Goal: Information Seeking & Learning: Learn about a topic

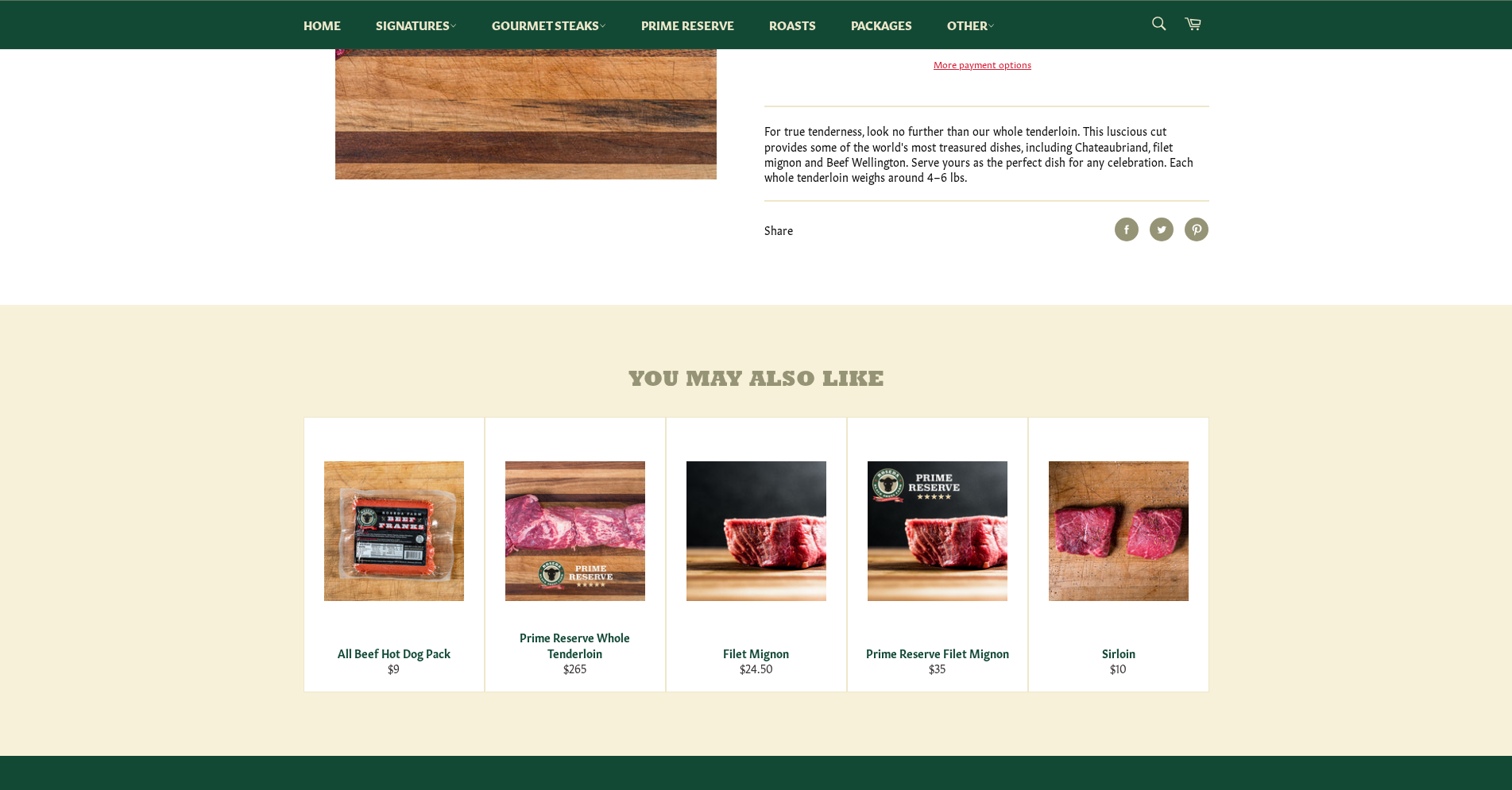
scroll to position [486, 0]
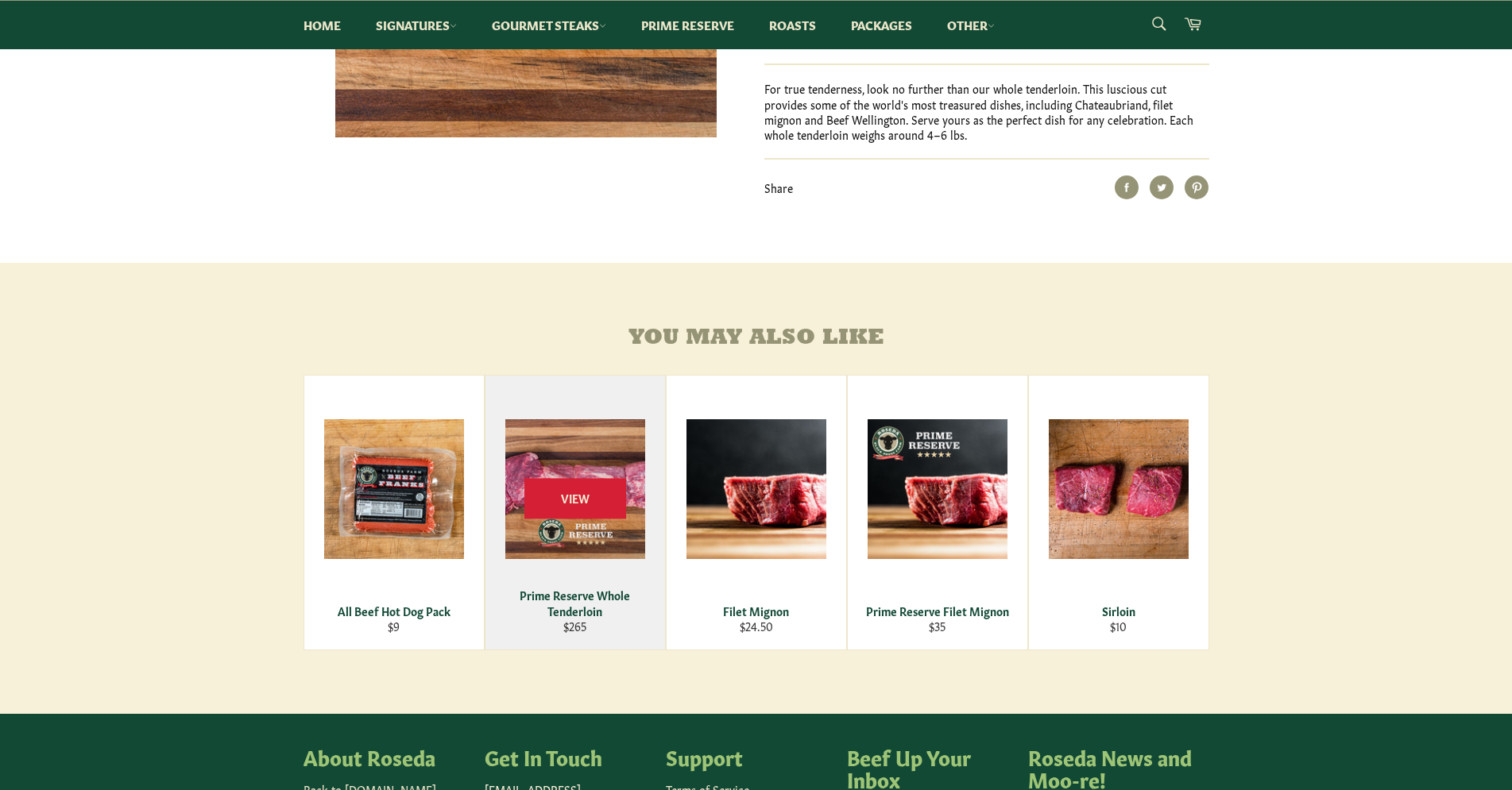
click at [567, 618] on div "Prime Reserve Whole Tenderloin" at bounding box center [575, 603] width 160 height 31
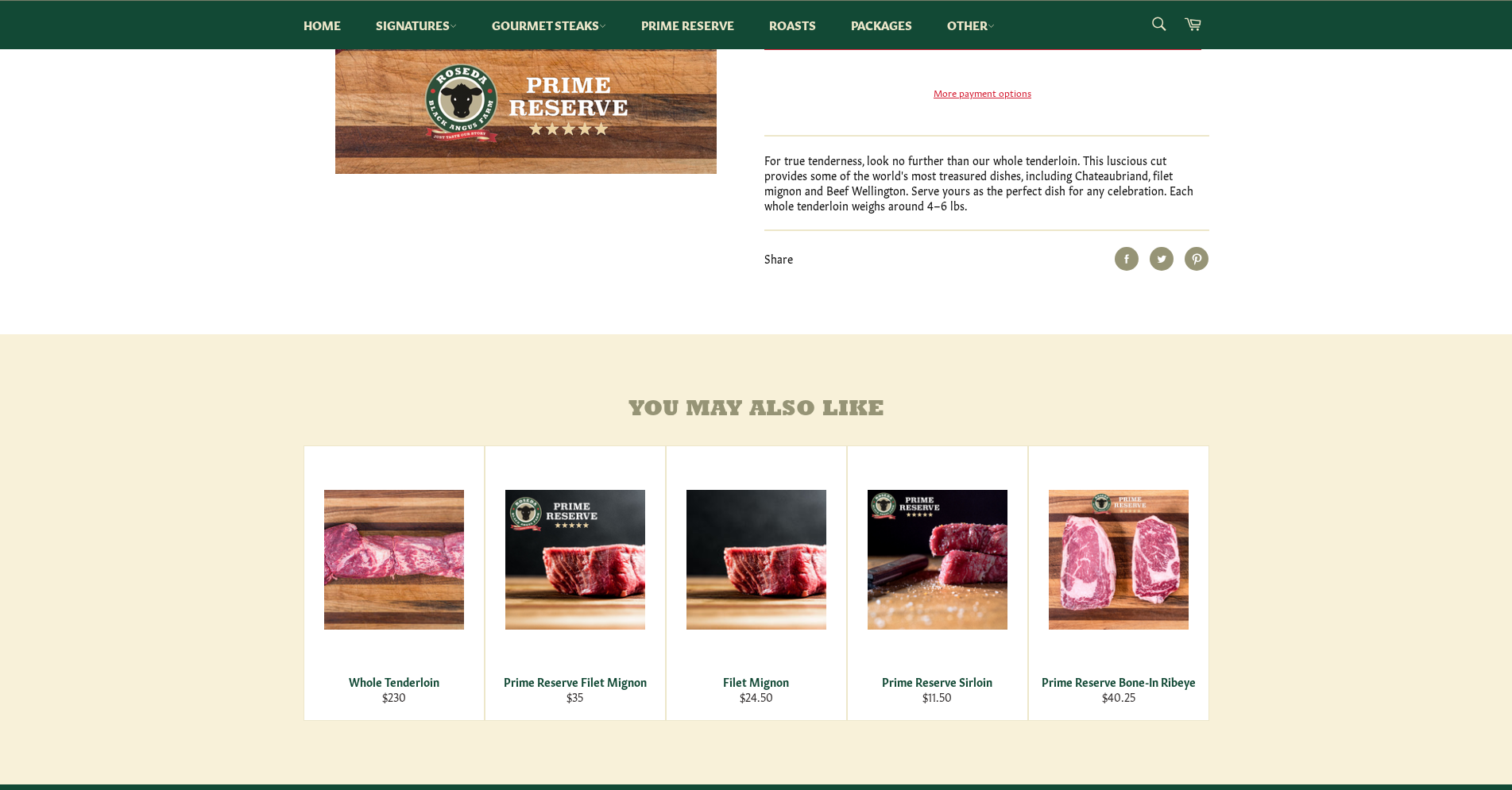
scroll to position [486, 0]
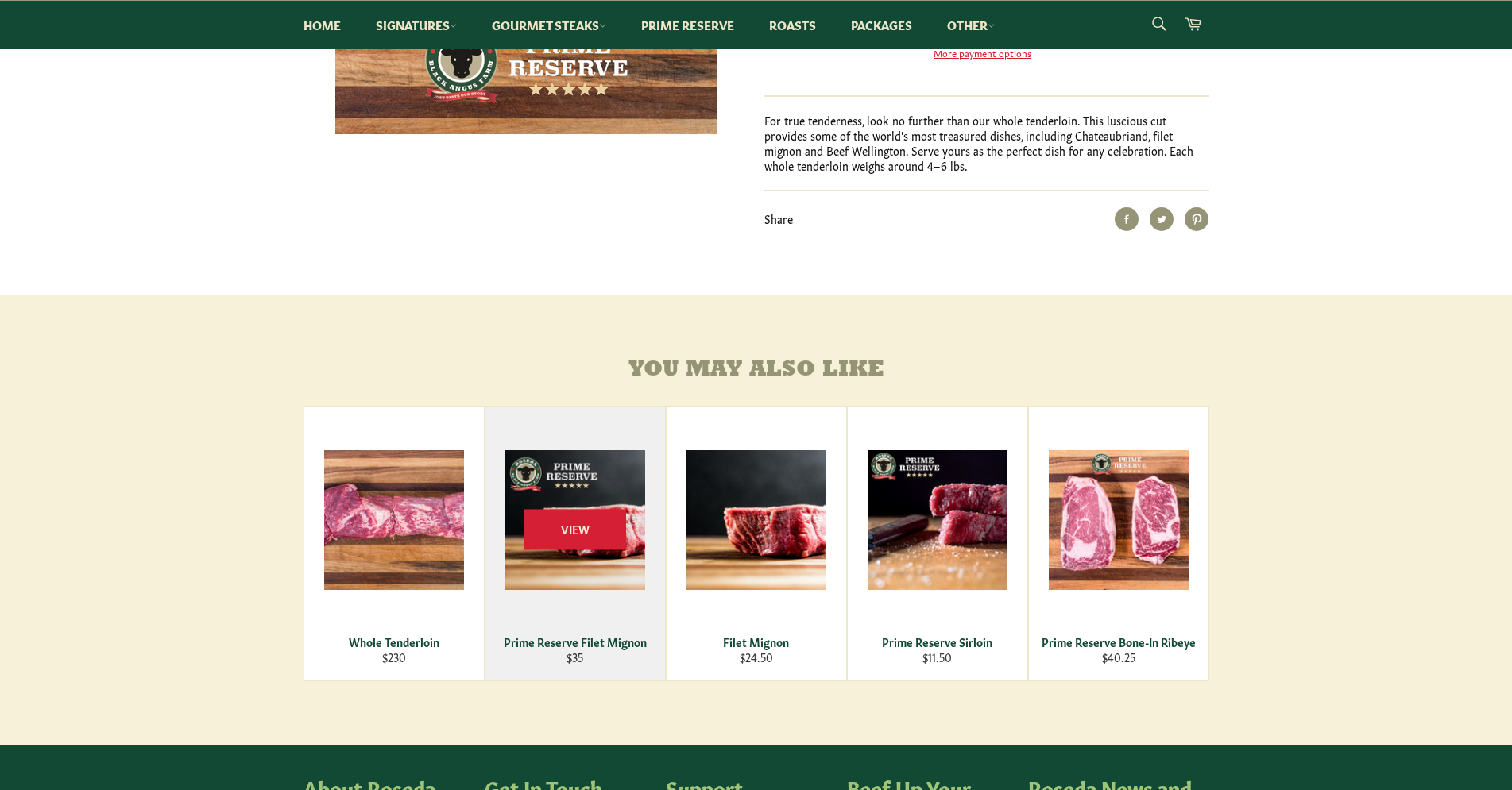
click at [559, 650] on div "Prime Reserve Filet Mignon" at bounding box center [575, 642] width 160 height 15
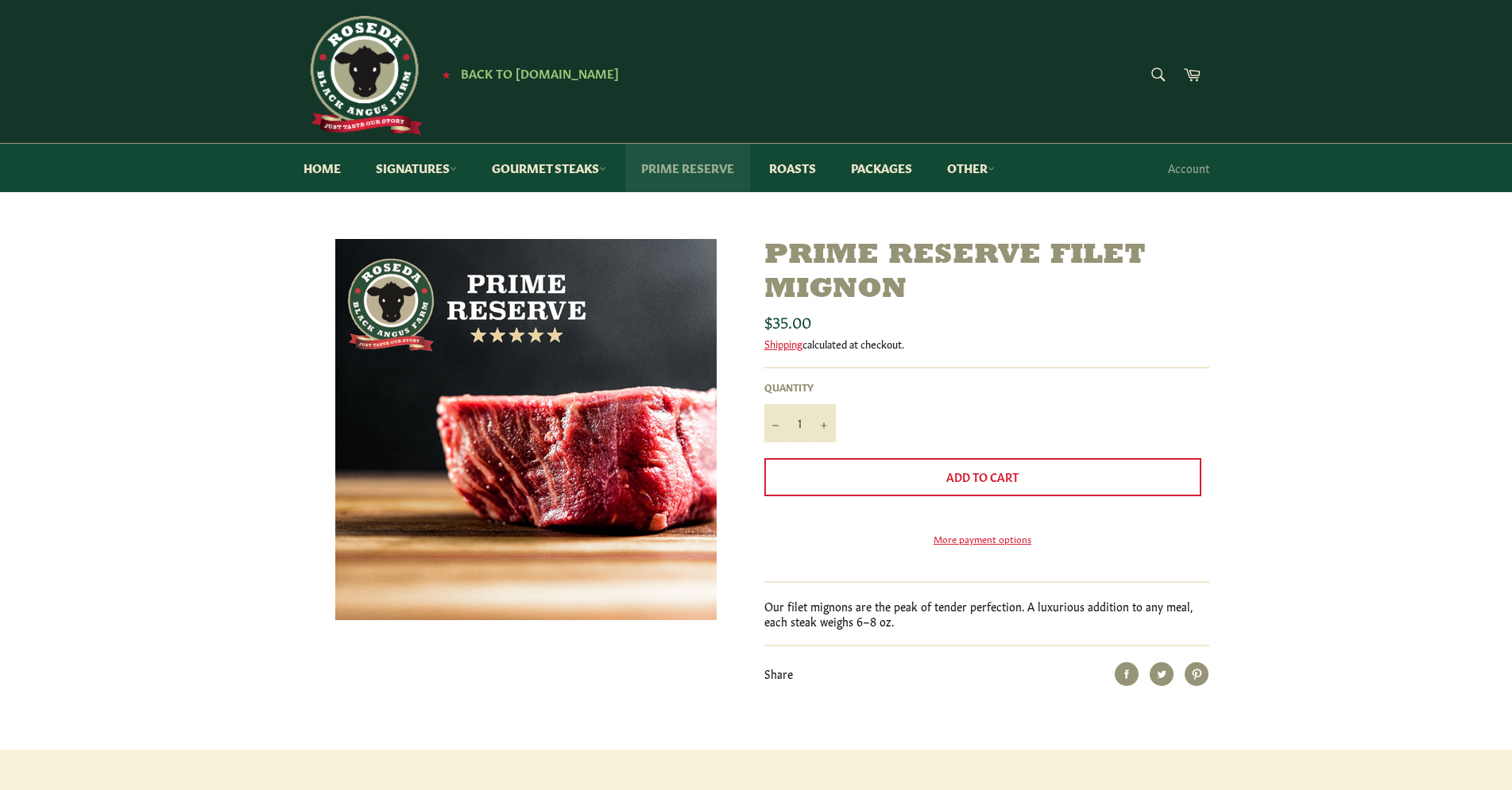
click at [714, 174] on link "Prime Reserve" at bounding box center [688, 168] width 125 height 49
